Goal: Navigation & Orientation: Find specific page/section

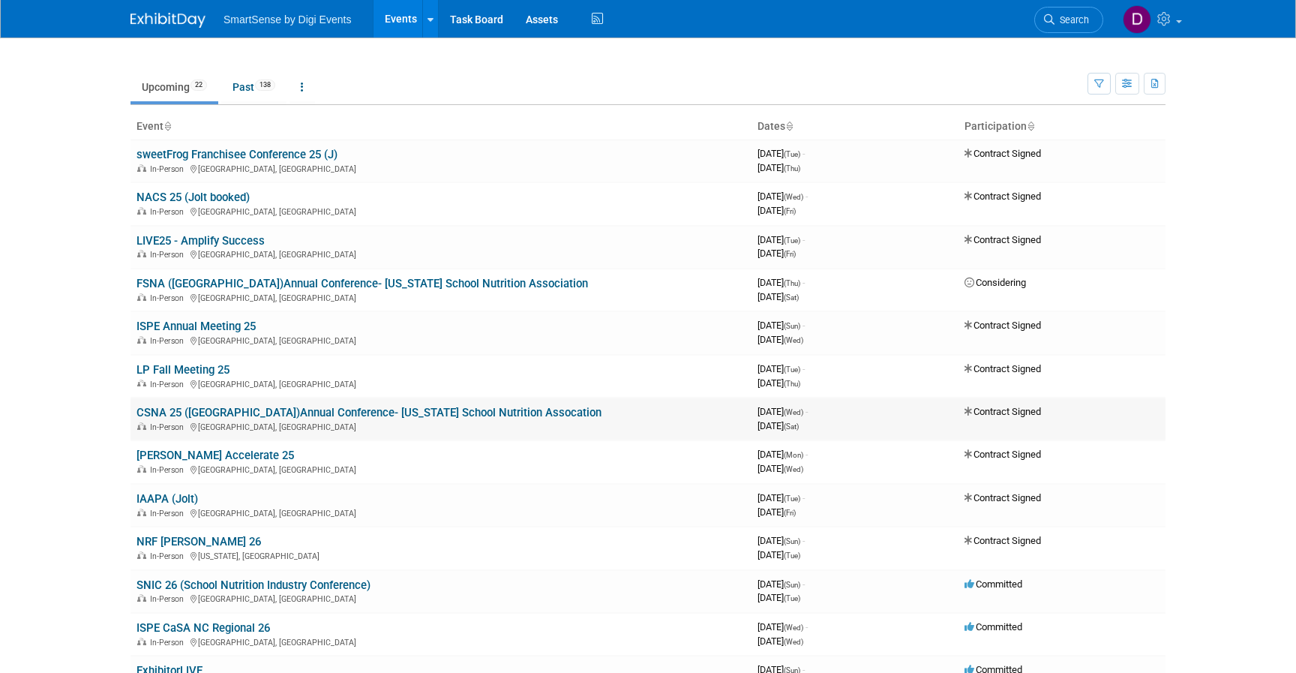
click at [181, 412] on link "CSNA 25 ([GEOGRAPHIC_DATA])Annual Conference- [US_STATE] School Nutrition Assoc…" at bounding box center [368, 412] width 465 height 13
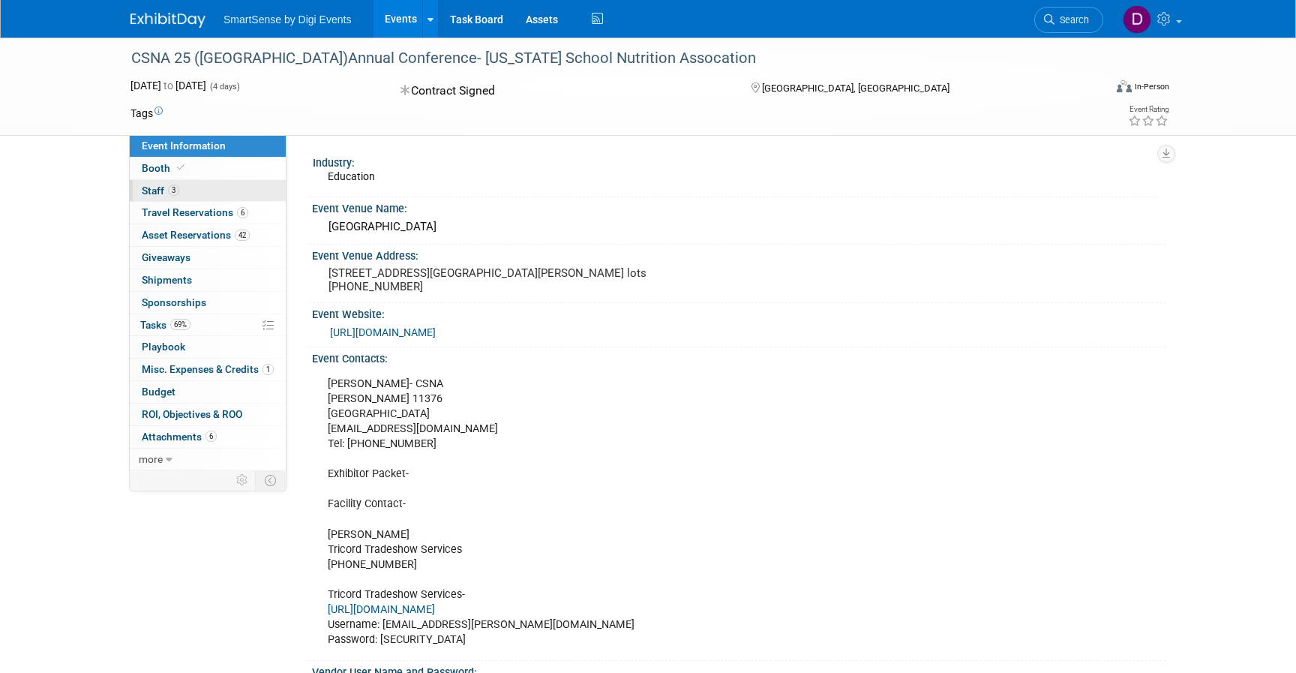
click at [161, 190] on span "Staff 3" at bounding box center [160, 190] width 37 height 12
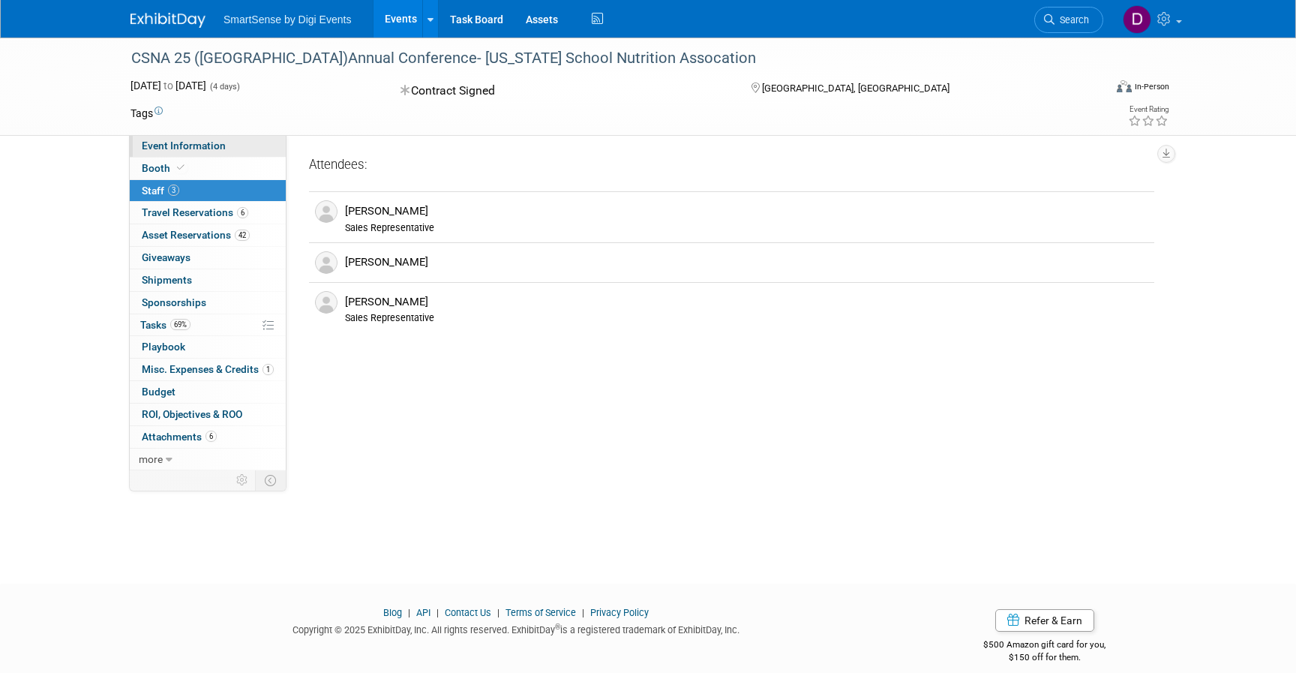
click at [173, 150] on span "Event Information" at bounding box center [184, 145] width 84 height 12
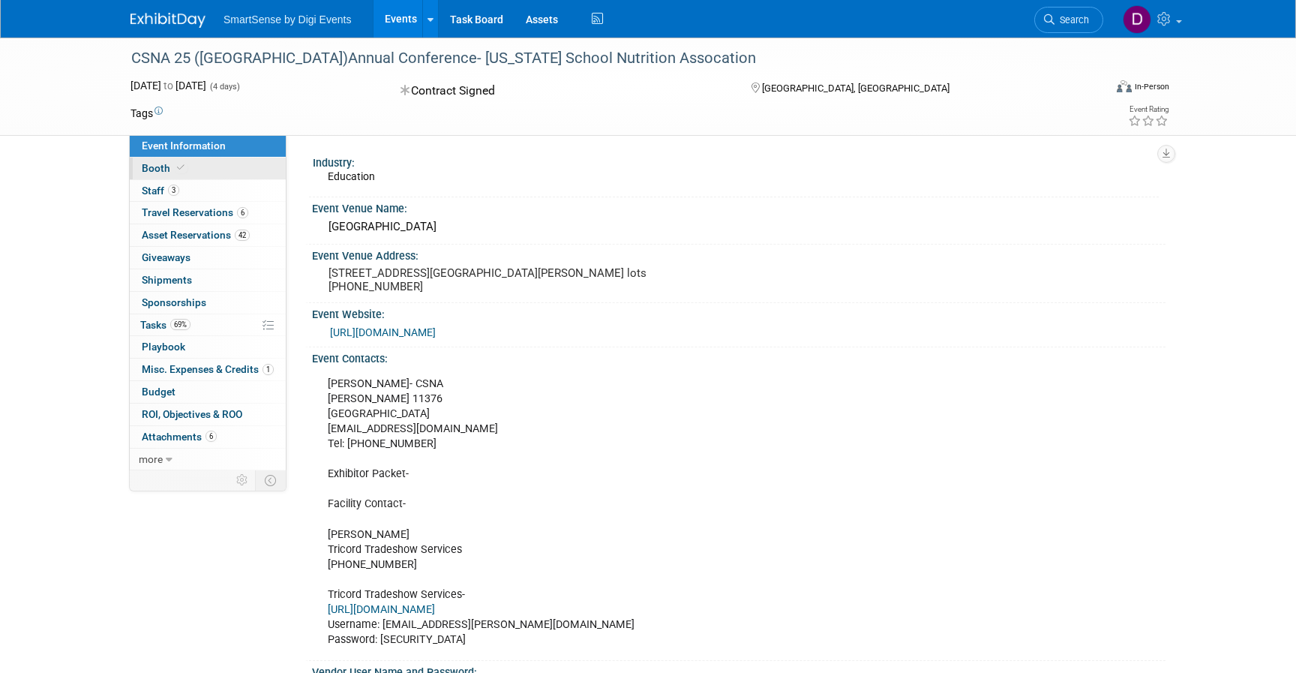
click at [172, 169] on span "Booth" at bounding box center [165, 168] width 46 height 12
